Goal: Check status: Check status

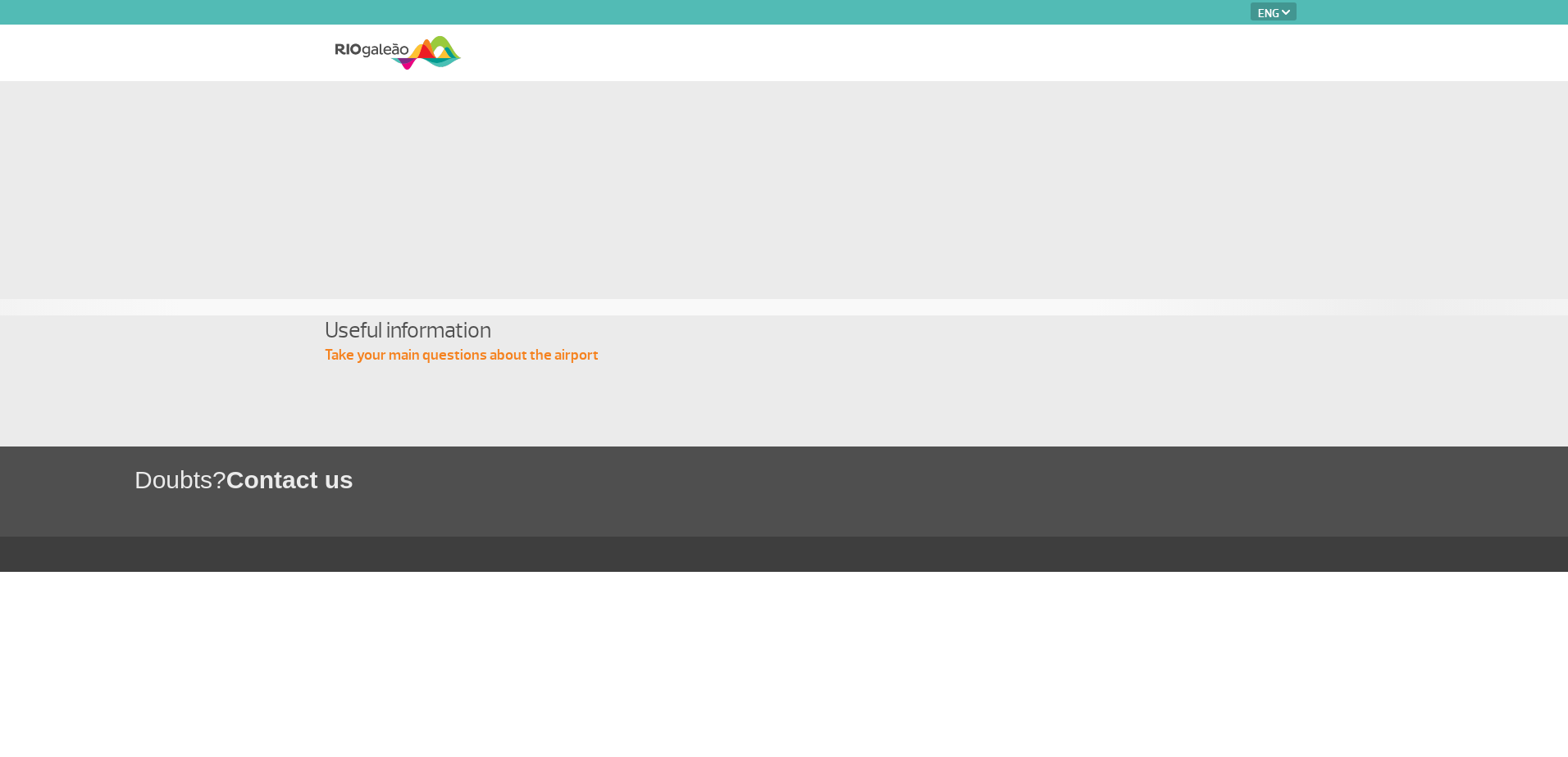
select select "en"
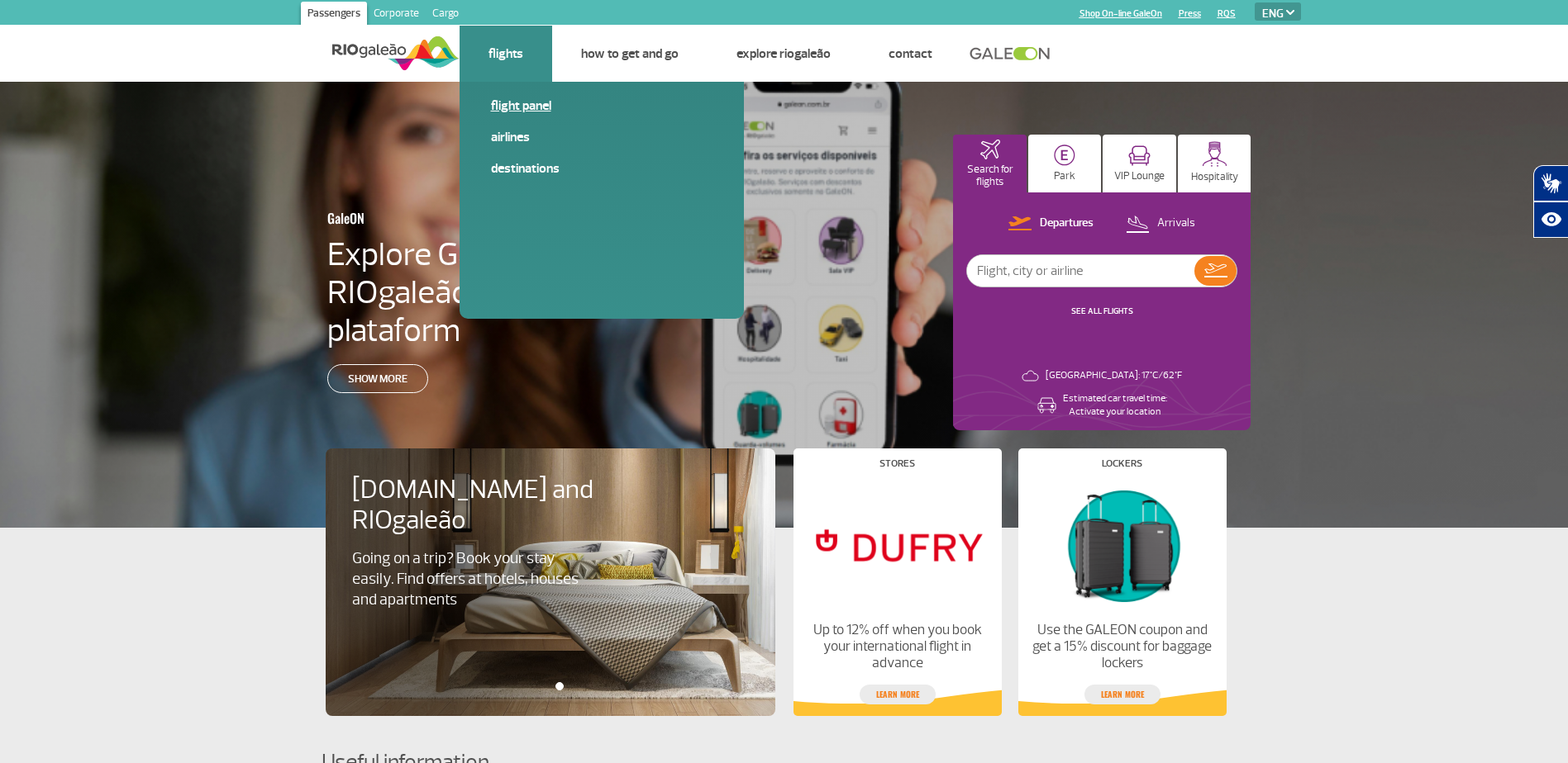
click at [524, 104] on link "Flight panel" at bounding box center [602, 106] width 221 height 18
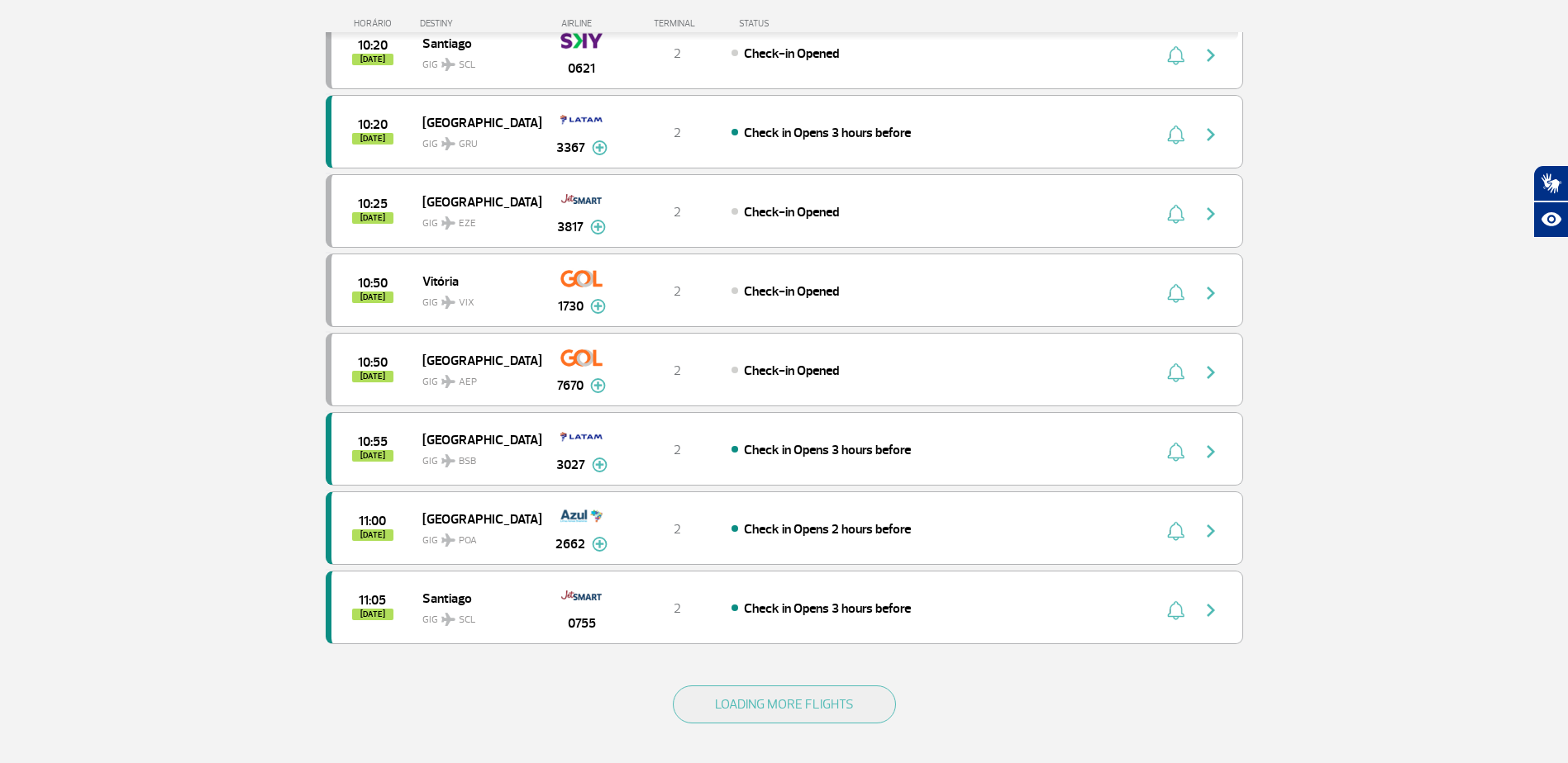
scroll to position [1321, 0]
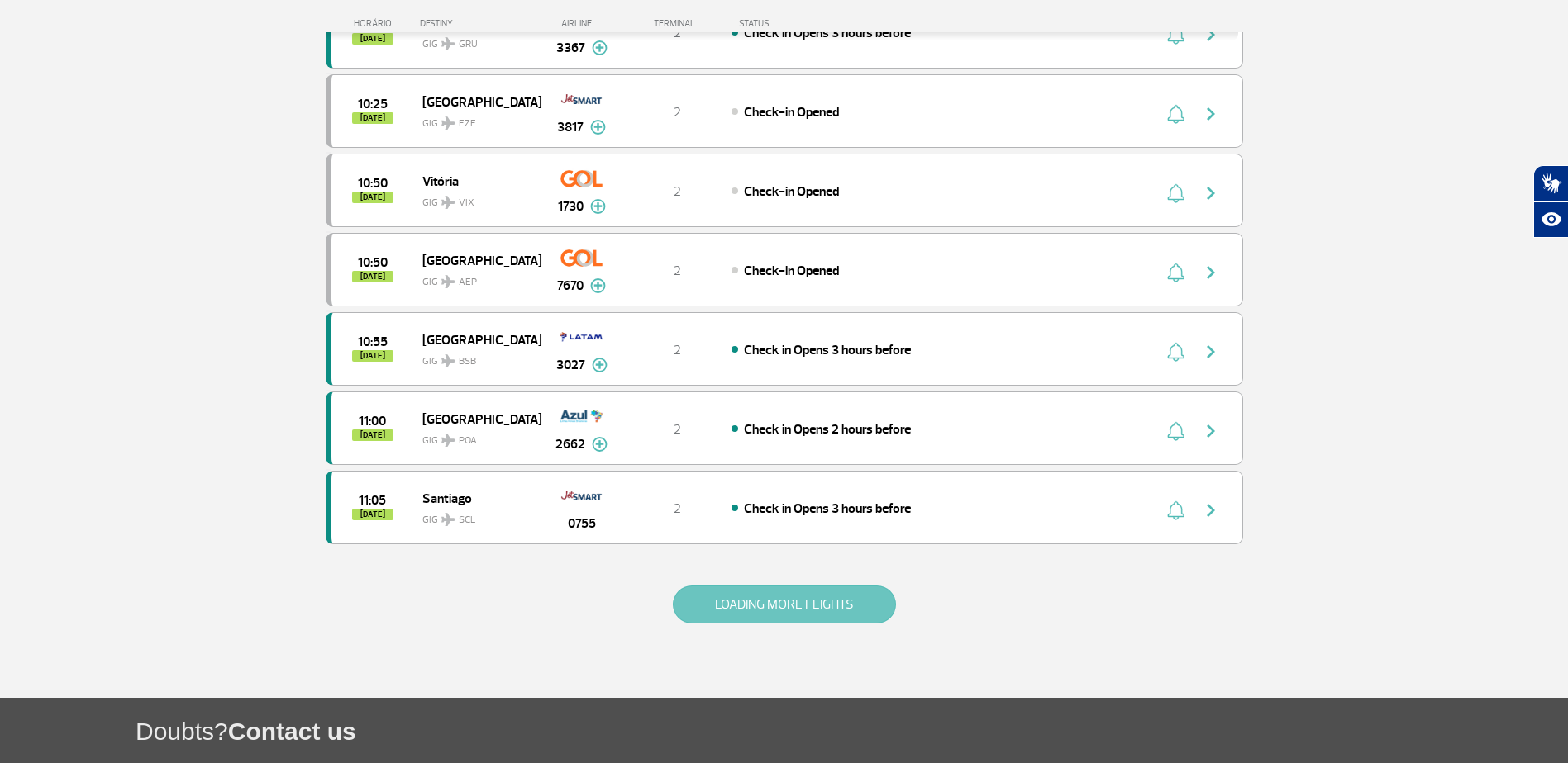
click at [749, 597] on button "LOADING MORE FLIGHTS" at bounding box center [784, 605] width 223 height 38
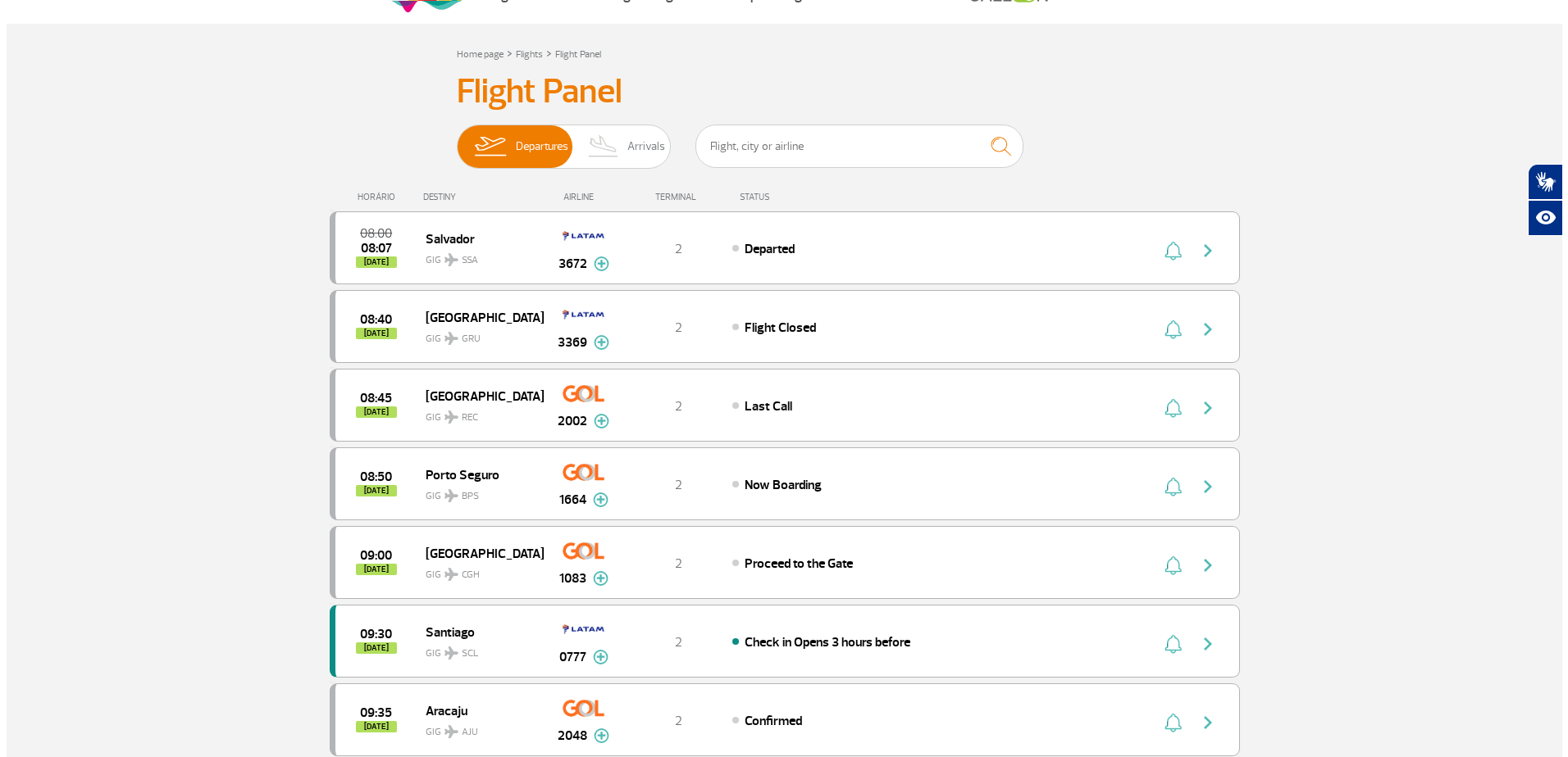
scroll to position [0, 0]
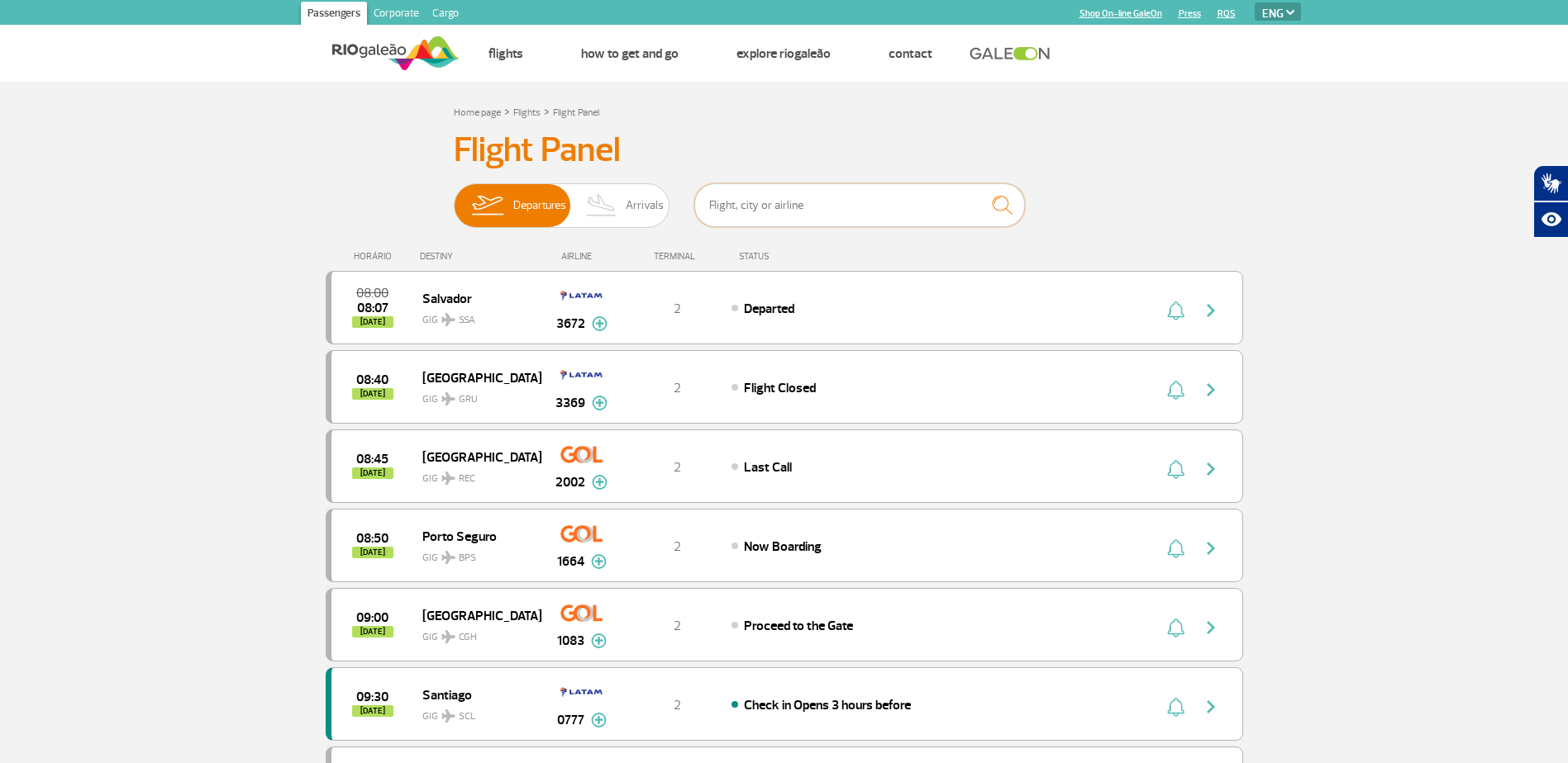
click at [732, 208] on input "text" at bounding box center [860, 205] width 331 height 44
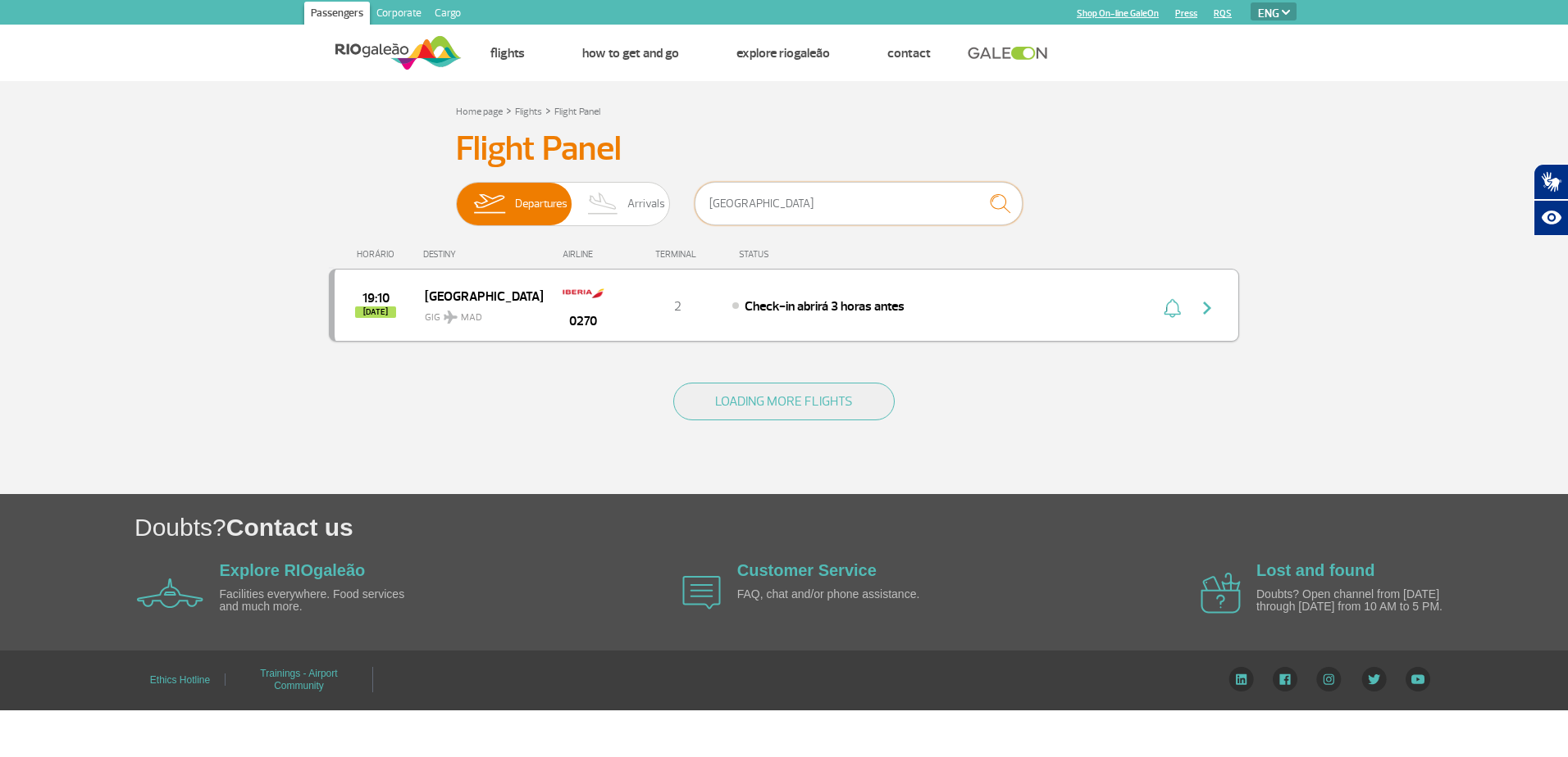
type input "[GEOGRAPHIC_DATA]"
click at [602, 300] on img at bounding box center [583, 293] width 42 height 27
click at [1208, 306] on img "button" at bounding box center [1208, 309] width 20 height 20
